Goal: Information Seeking & Learning: Learn about a topic

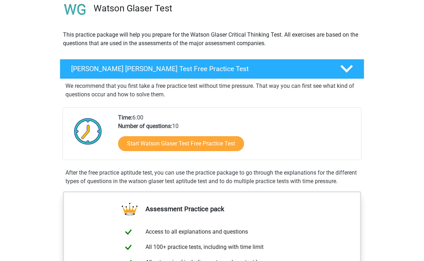
scroll to position [58, 0]
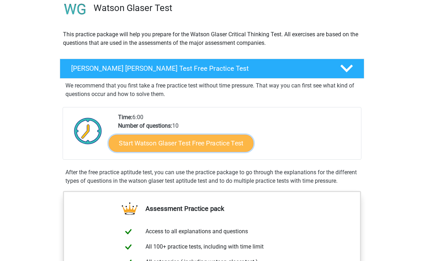
click at [224, 140] on link "Start Watson Glaser Test Free Practice Test" at bounding box center [181, 143] width 145 height 17
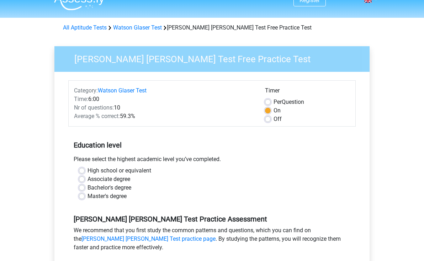
scroll to position [25, 0]
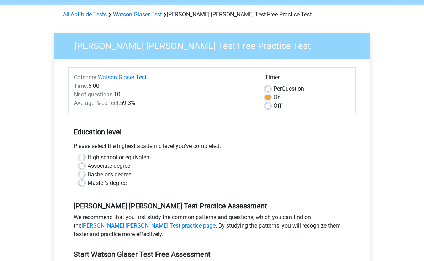
click at [88, 156] on label "High school or equivalent" at bounding box center [120, 157] width 64 height 9
click at [83, 156] on input "High school or equivalent" at bounding box center [82, 156] width 6 height 7
radio input "true"
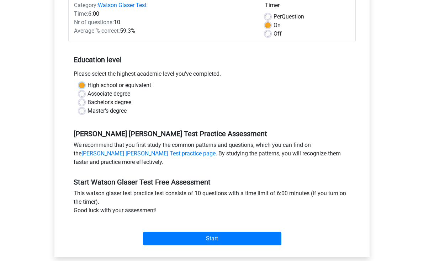
scroll to position [98, 0]
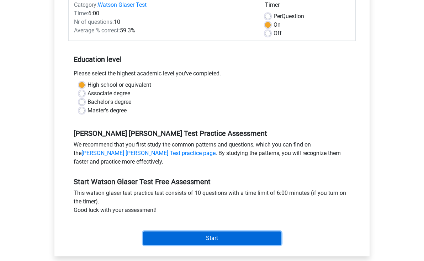
click at [203, 239] on input "Start" at bounding box center [212, 239] width 138 height 14
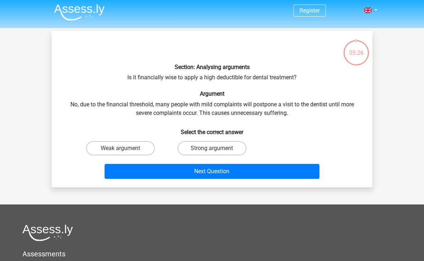
scroll to position [2, 0]
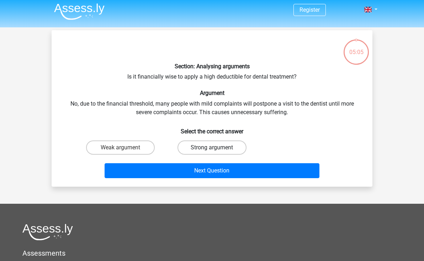
click at [198, 148] on label "Strong argument" at bounding box center [212, 148] width 69 height 14
click at [212, 148] on input "Strong argument" at bounding box center [214, 150] width 5 height 5
radio input "true"
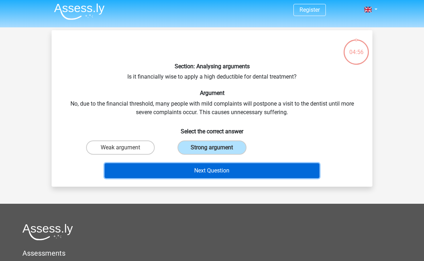
click at [195, 175] on button "Next Question" at bounding box center [212, 170] width 215 height 15
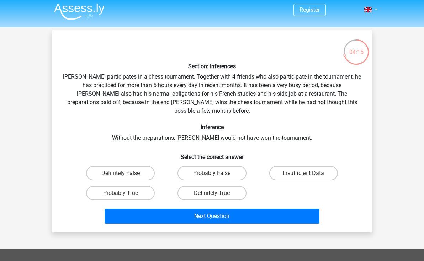
scroll to position [1, 0]
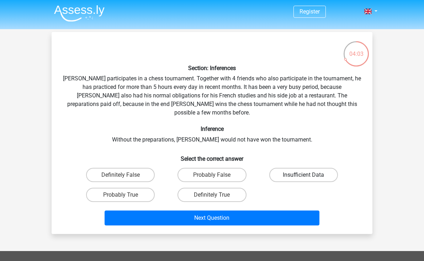
click at [295, 168] on label "Insufficient Data" at bounding box center [303, 175] width 69 height 14
click at [304, 175] on input "Insufficient Data" at bounding box center [306, 177] width 5 height 5
radio input "true"
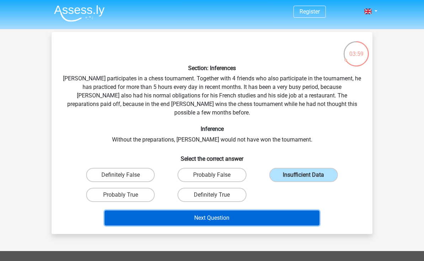
click at [270, 212] on button "Next Question" at bounding box center [212, 218] width 215 height 15
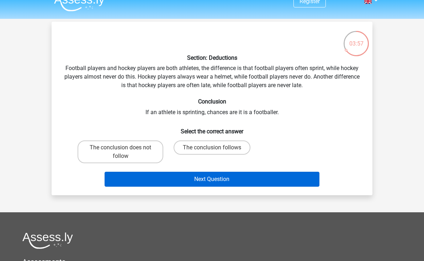
scroll to position [0, 0]
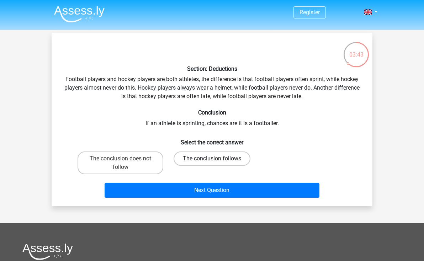
click at [216, 156] on label "The conclusion follows" at bounding box center [212, 159] width 77 height 14
click at [216, 159] on input "The conclusion follows" at bounding box center [214, 161] width 5 height 5
radio input "true"
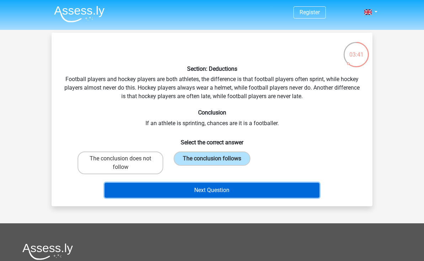
click at [222, 191] on button "Next Question" at bounding box center [212, 190] width 215 height 15
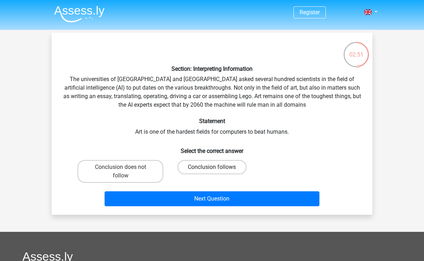
click at [182, 167] on label "Conclusion follows" at bounding box center [212, 167] width 69 height 14
click at [212, 167] on input "Conclusion follows" at bounding box center [214, 169] width 5 height 5
radio input "true"
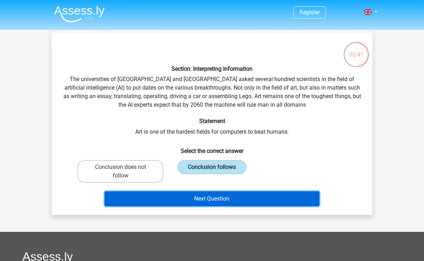
click at [170, 204] on button "Next Question" at bounding box center [212, 198] width 215 height 15
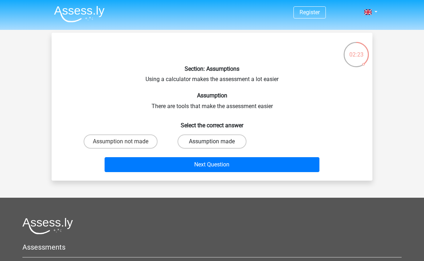
click at [208, 139] on label "Assumption made" at bounding box center [212, 142] width 69 height 14
click at [212, 142] on input "Assumption made" at bounding box center [214, 144] width 5 height 5
radio input "true"
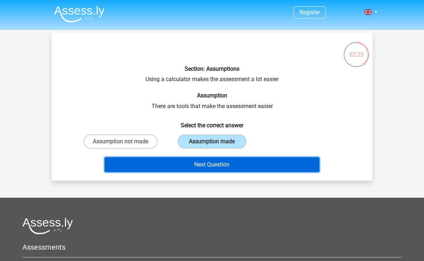
click at [203, 165] on button "Next Question" at bounding box center [212, 164] width 215 height 15
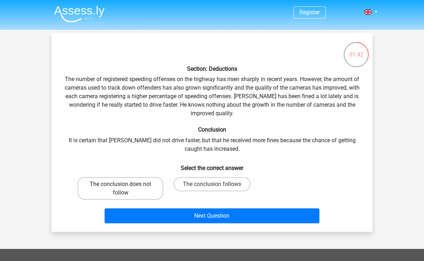
click at [121, 196] on label "The conclusion does not follow" at bounding box center [121, 188] width 86 height 23
click at [121, 189] on input "The conclusion does not follow" at bounding box center [123, 186] width 5 height 5
radio input "true"
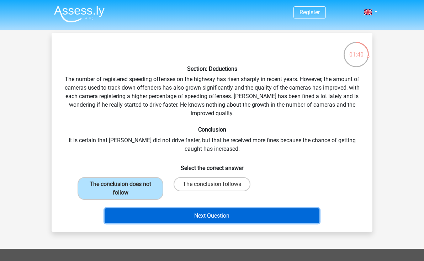
click at [142, 214] on button "Next Question" at bounding box center [212, 216] width 215 height 15
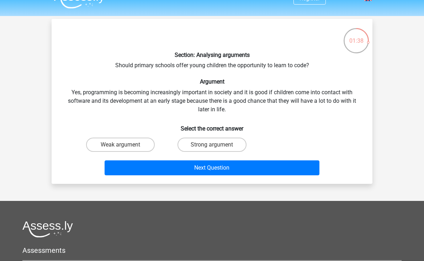
scroll to position [13, 0]
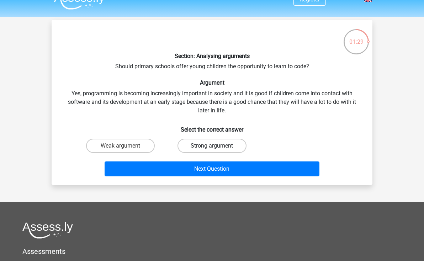
click at [238, 143] on label "Strong argument" at bounding box center [212, 146] width 69 height 14
click at [217, 146] on input "Strong argument" at bounding box center [214, 148] width 5 height 5
radio input "true"
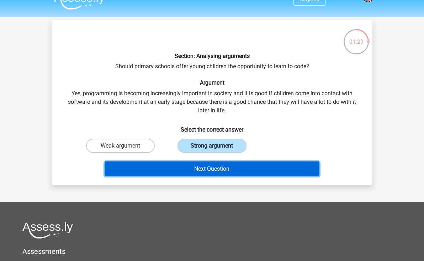
click at [231, 169] on button "Next Question" at bounding box center [212, 169] width 215 height 15
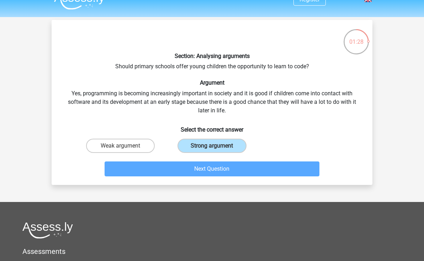
scroll to position [33, 0]
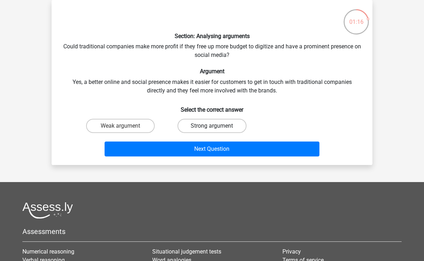
click at [217, 128] on label "Strong argument" at bounding box center [212, 126] width 69 height 14
click at [217, 128] on input "Strong argument" at bounding box center [214, 128] width 5 height 5
radio input "true"
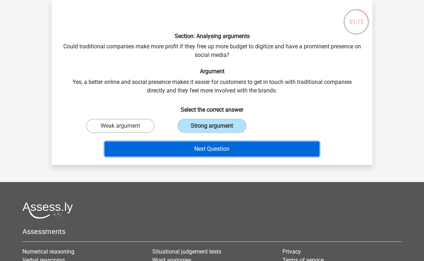
click at [212, 153] on button "Next Question" at bounding box center [212, 149] width 215 height 15
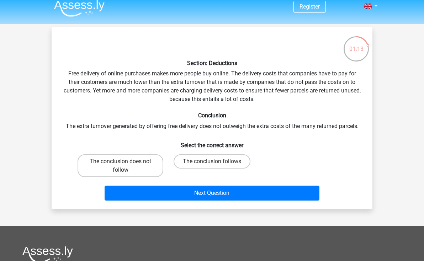
scroll to position [0, 0]
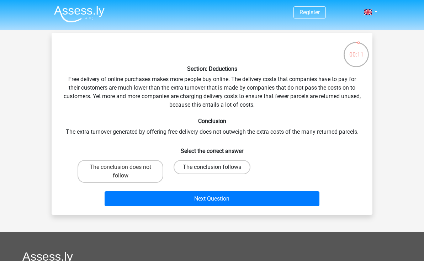
click at [207, 162] on label "The conclusion follows" at bounding box center [212, 167] width 77 height 14
click at [212, 167] on input "The conclusion follows" at bounding box center [214, 169] width 5 height 5
radio input "true"
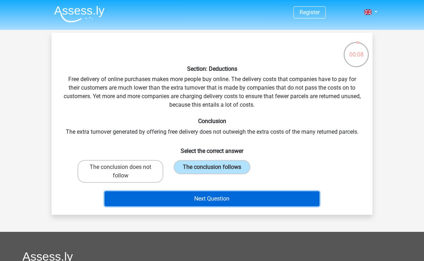
click at [215, 196] on button "Next Question" at bounding box center [212, 198] width 215 height 15
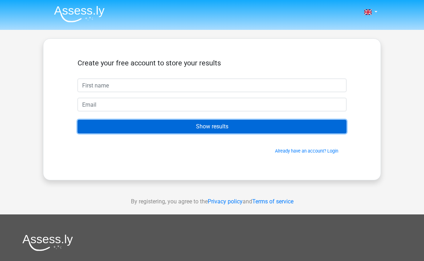
click at [255, 126] on input "Show results" at bounding box center [212, 127] width 269 height 14
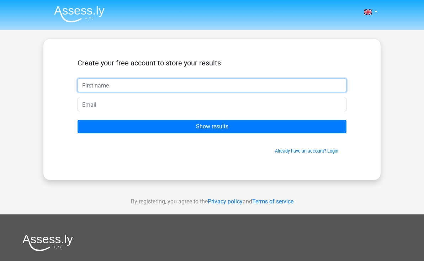
type input "Laihaq"
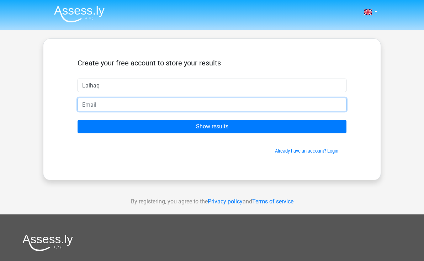
click at [132, 109] on input "email" at bounding box center [212, 105] width 269 height 14
type input "[EMAIL_ADDRESS][DOMAIN_NAME]"
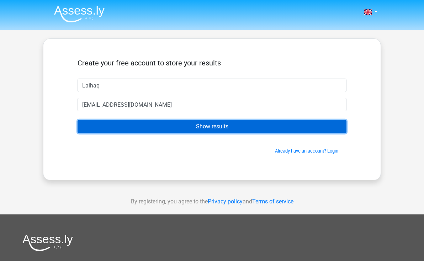
click at [135, 129] on input "Show results" at bounding box center [212, 127] width 269 height 14
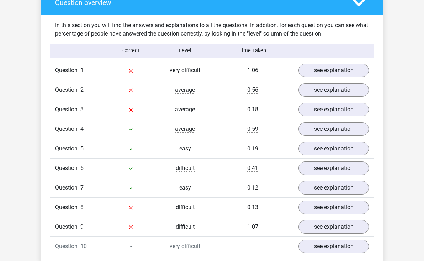
scroll to position [533, 0]
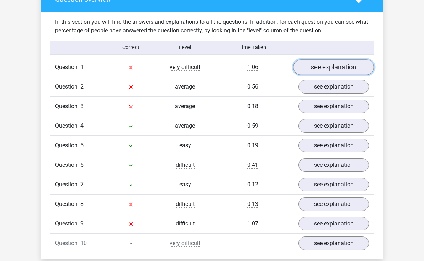
click at [340, 62] on link "see explanation" at bounding box center [333, 67] width 81 height 16
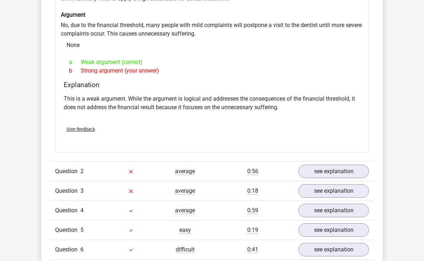
scroll to position [639, 0]
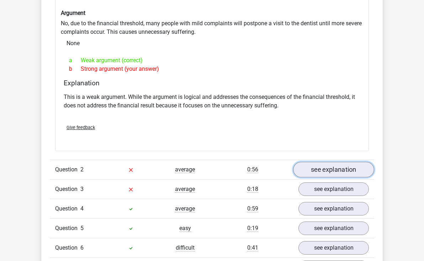
click at [321, 162] on link "see explanation" at bounding box center [333, 170] width 81 height 16
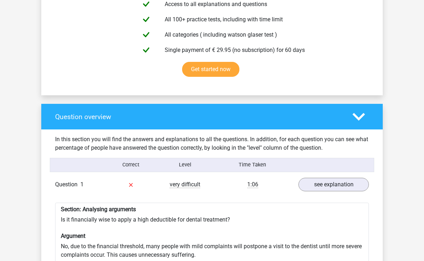
scroll to position [0, 0]
